Goal: Find specific page/section: Find specific page/section

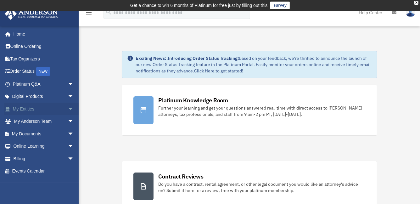
click at [27, 110] on link "My Entities arrow_drop_down" at bounding box center [43, 109] width 79 height 13
click at [68, 108] on span "arrow_drop_down" at bounding box center [74, 109] width 13 height 13
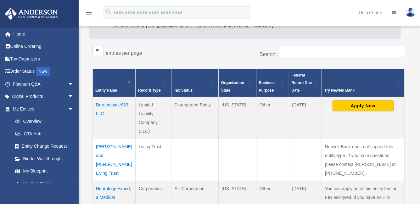
scroll to position [98, 0]
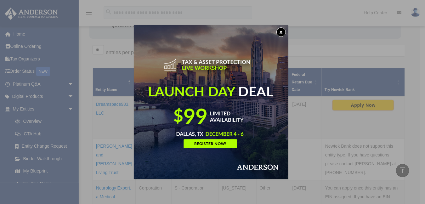
click at [282, 29] on button "x" at bounding box center [280, 31] width 9 height 9
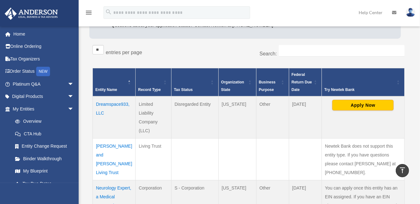
click at [113, 103] on td "Dreamspace933, LLC" at bounding box center [114, 117] width 43 height 42
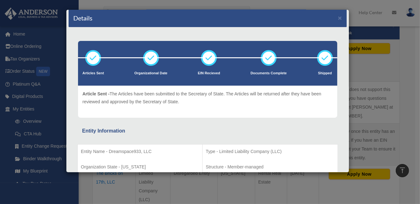
scroll to position [0, 0]
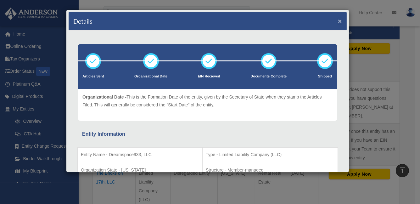
click at [338, 20] on button "×" at bounding box center [340, 21] width 4 height 7
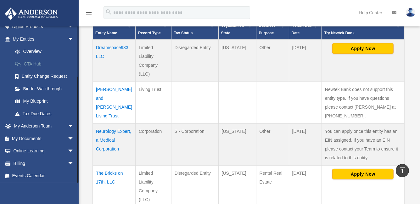
scroll to position [70, 0]
click at [31, 137] on link "My Documents arrow_drop_down" at bounding box center [43, 138] width 79 height 13
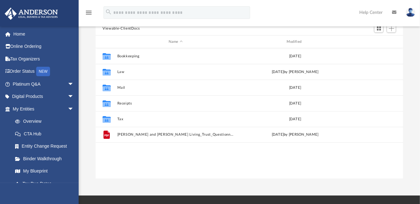
scroll to position [70, 0]
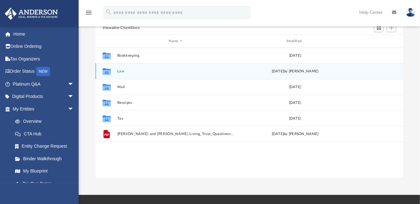
click at [107, 71] on icon "grid" at bounding box center [107, 72] width 8 height 5
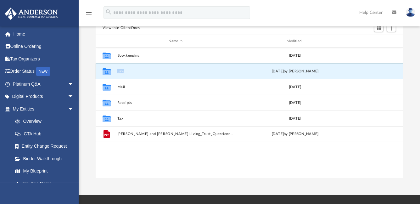
click at [122, 69] on button "Law" at bounding box center [175, 71] width 117 height 4
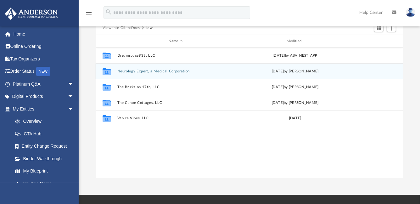
click at [106, 71] on icon "grid" at bounding box center [107, 72] width 8 height 5
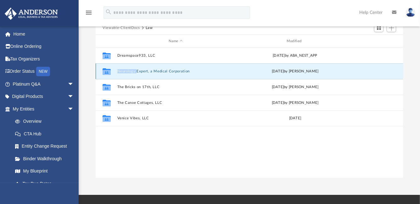
click at [106, 71] on icon "grid" at bounding box center [107, 72] width 8 height 5
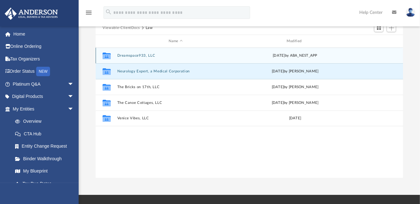
click at [106, 58] on icon "grid" at bounding box center [107, 56] width 8 height 5
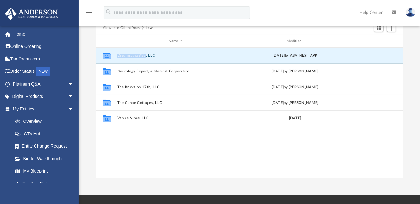
click at [106, 58] on icon "grid" at bounding box center [107, 56] width 8 height 5
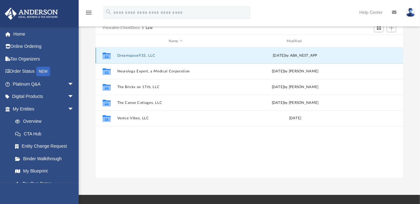
click at [106, 58] on icon "grid" at bounding box center [107, 56] width 8 height 5
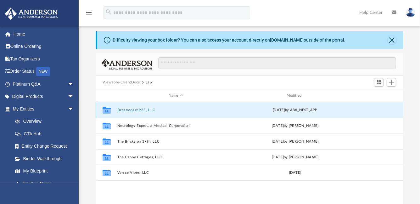
scroll to position [16, 0]
click at [389, 39] on button "Close" at bounding box center [392, 40] width 9 height 9
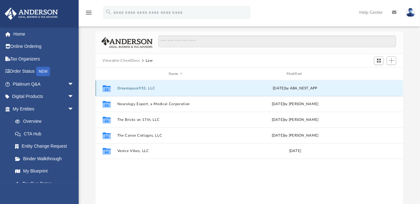
click at [123, 86] on button "Dreamspace933, LLC" at bounding box center [175, 88] width 117 height 4
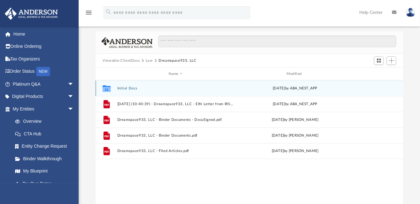
click at [127, 88] on button "Initial Docs" at bounding box center [175, 88] width 117 height 4
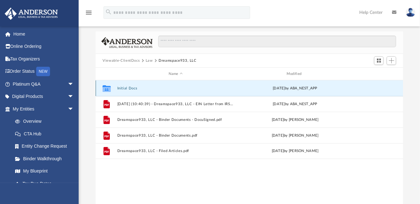
click at [127, 88] on button "Initial Docs" at bounding box center [175, 88] width 117 height 4
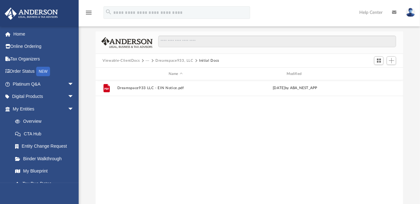
drag, startPoint x: 84, startPoint y: 98, endPoint x: -3, endPoint y: 90, distance: 86.9
click at [0, 90] on html "X Get a chance to win 6 months of Platinum for free just by filling out this su…" at bounding box center [210, 161] width 420 height 355
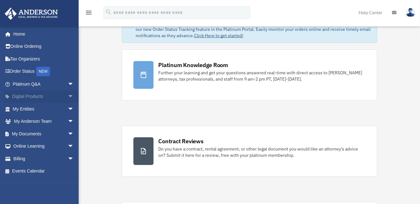
scroll to position [36, 0]
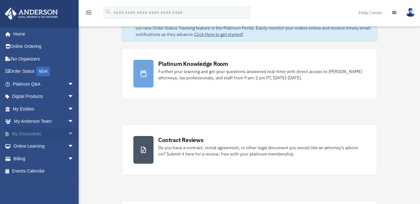
click at [25, 135] on link "My Documents arrow_drop_down" at bounding box center [43, 133] width 79 height 13
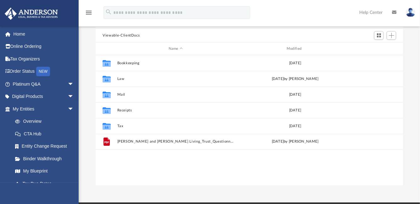
scroll to position [66, 0]
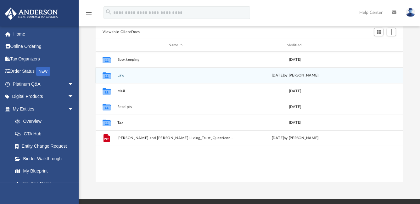
click at [111, 74] on icon "Collaborated Folder" at bounding box center [107, 75] width 10 height 10
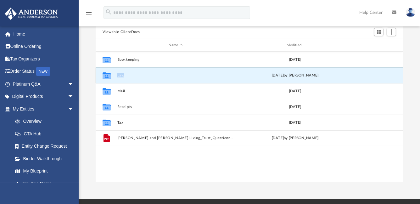
click at [111, 74] on icon "Collaborated Folder" at bounding box center [107, 75] width 10 height 10
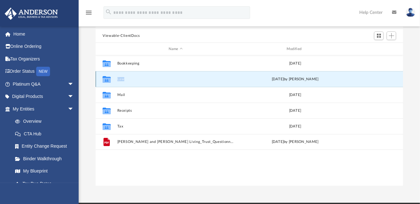
scroll to position [69, 0]
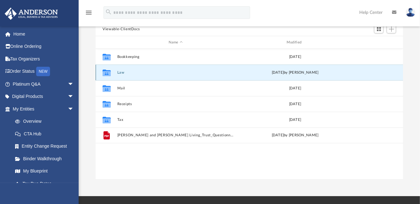
click at [110, 72] on icon "grid" at bounding box center [107, 73] width 8 height 5
click at [106, 72] on icon "grid" at bounding box center [107, 73] width 8 height 5
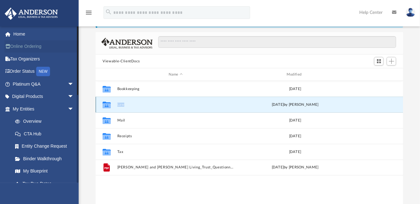
scroll to position [36, 0]
click at [23, 84] on link "Platinum Q&A arrow_drop_down" at bounding box center [43, 84] width 79 height 13
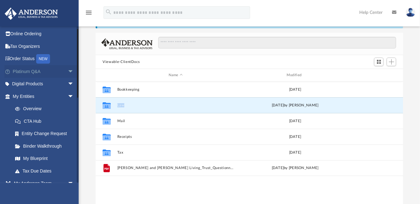
scroll to position [14, 0]
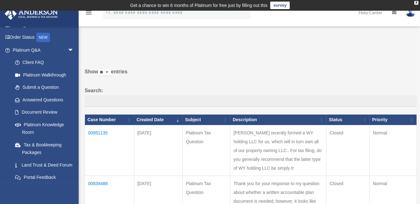
scroll to position [36, 0]
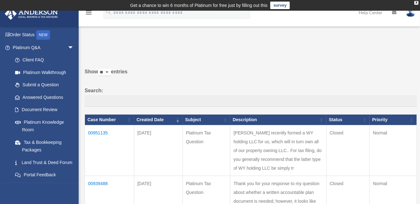
click at [23, 84] on link "Submit a Question" at bounding box center [44, 85] width 71 height 13
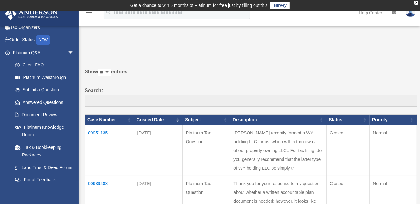
scroll to position [30, 0]
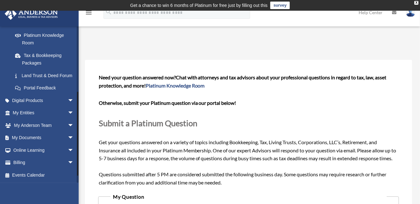
scroll to position [131, 0]
click at [68, 101] on span "arrow_drop_down" at bounding box center [74, 100] width 13 height 13
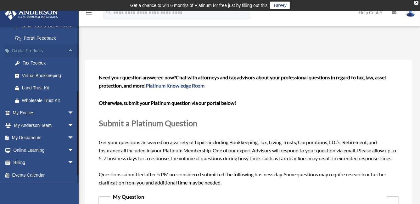
scroll to position [180, 0]
click at [68, 113] on span "arrow_drop_down" at bounding box center [74, 113] width 13 height 13
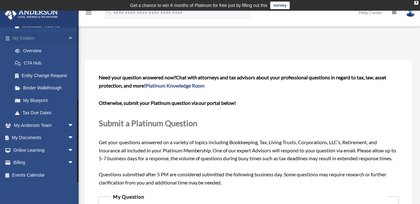
scroll to position [255, 0]
click at [60, 124] on link "My Anderson Team arrow_drop_down" at bounding box center [43, 125] width 79 height 13
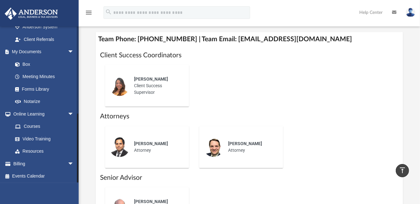
scroll to position [194, 0]
click at [39, 77] on link "Meeting Minutes" at bounding box center [46, 76] width 75 height 13
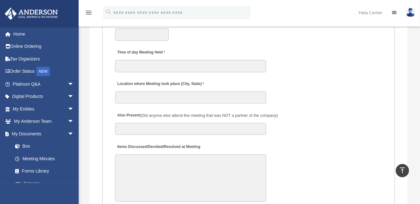
scroll to position [1024, 0]
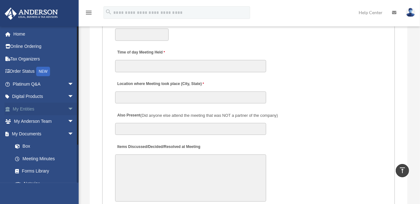
click at [41, 110] on link "My Entities arrow_drop_down" at bounding box center [43, 109] width 79 height 13
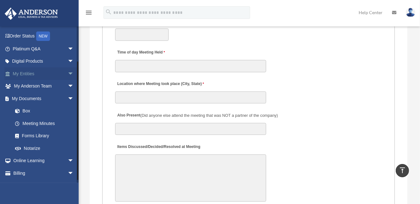
scroll to position [45, 0]
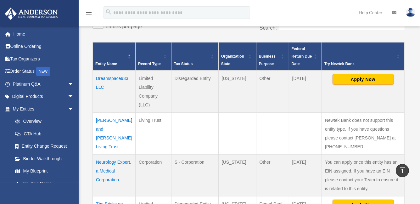
scroll to position [122, 0]
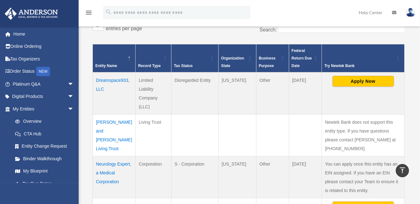
click at [111, 79] on td "Dreamspace933, LLC" at bounding box center [114, 93] width 43 height 42
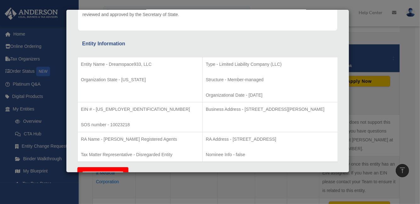
scroll to position [102, 0]
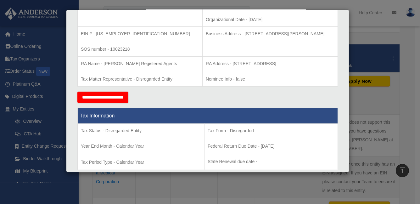
click at [111, 79] on p "Tax Matter Representative - Disregarded Entity" at bounding box center [140, 79] width 118 height 8
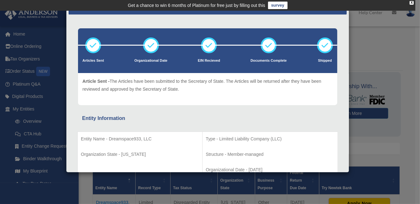
scroll to position [0, 0]
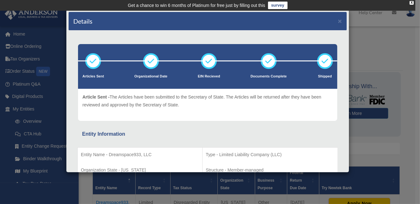
click at [22, 31] on div "Details × Articles Sent Organizational Date" at bounding box center [210, 102] width 420 height 204
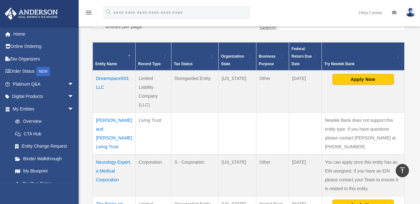
scroll to position [97, 0]
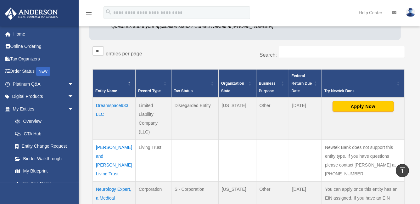
click at [108, 114] on td "Dreamspace933, LLC" at bounding box center [114, 119] width 43 height 42
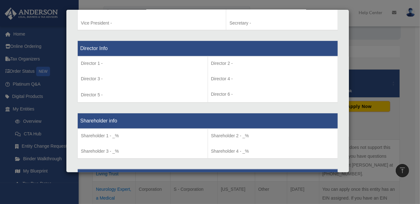
scroll to position [375, 0]
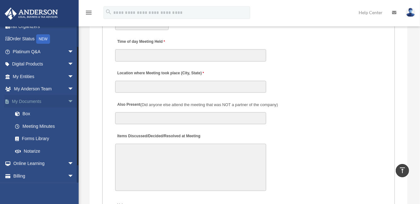
scroll to position [45, 0]
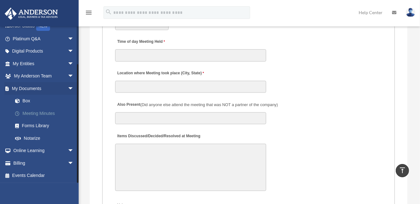
click at [43, 112] on link "Meeting Minutes" at bounding box center [46, 113] width 75 height 13
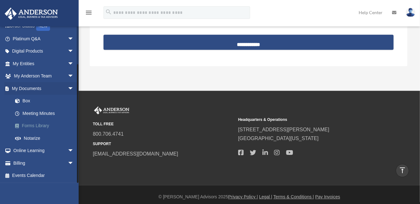
scroll to position [45, 0]
click at [31, 99] on link "Box" at bounding box center [46, 101] width 75 height 13
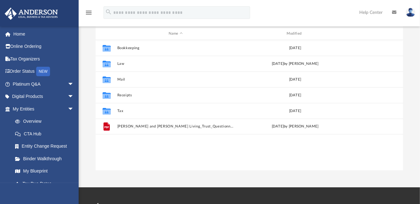
scroll to position [83, 0]
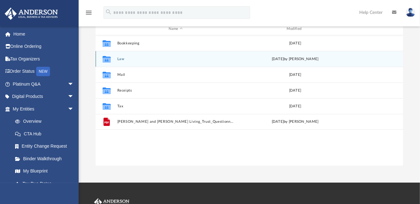
click at [107, 60] on icon "grid" at bounding box center [107, 59] width 8 height 7
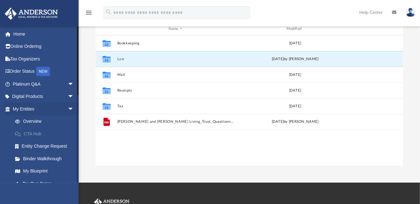
click at [38, 132] on link "CTA Hub" at bounding box center [46, 133] width 75 height 13
click at [31, 167] on link "My Blueprint" at bounding box center [46, 171] width 75 height 13
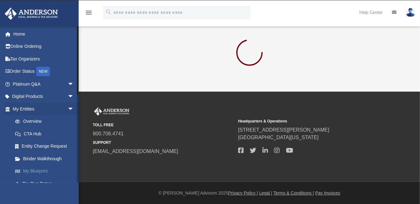
click at [31, 167] on link "My Blueprint" at bounding box center [46, 171] width 75 height 13
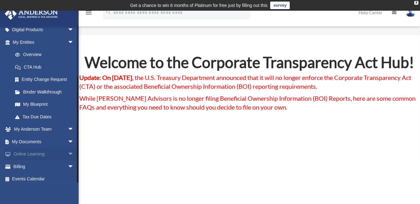
scroll to position [70, 0]
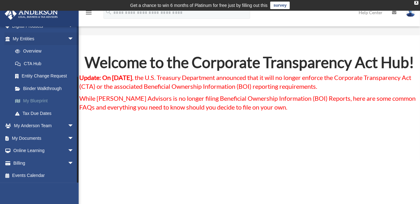
click at [29, 98] on link "My Blueprint" at bounding box center [46, 101] width 75 height 13
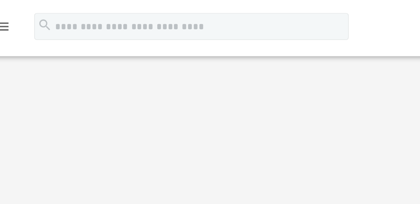
scroll to position [13, 0]
